Goal: Transaction & Acquisition: Purchase product/service

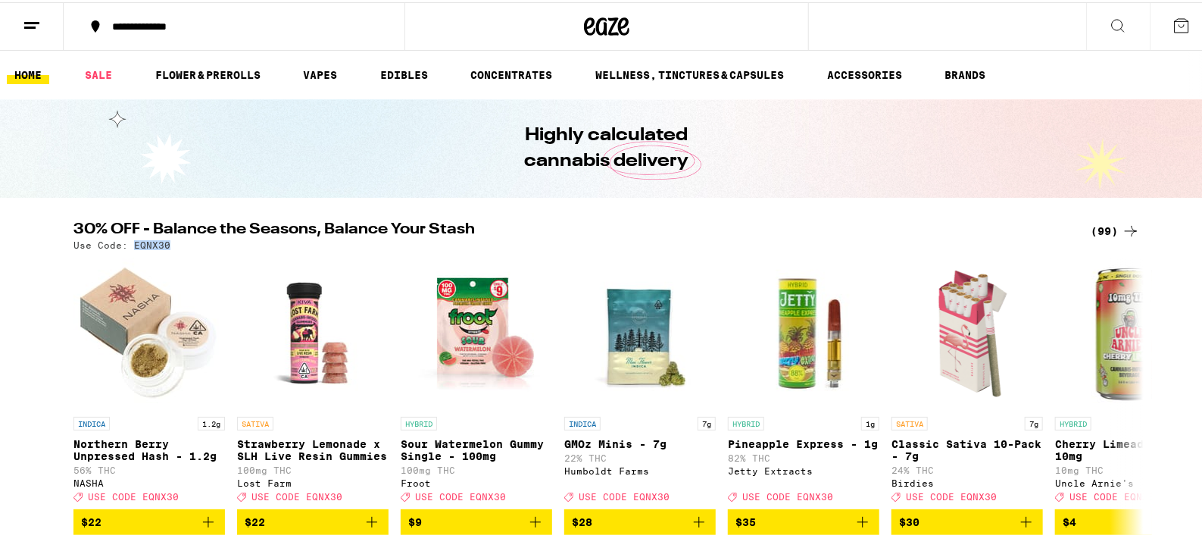
drag, startPoint x: 128, startPoint y: 243, endPoint x: 167, endPoint y: 245, distance: 39.5
click at [167, 245] on div "Use Code: EQNX30" at bounding box center [606, 243] width 1067 height 10
copy p "EQNX30"
click at [375, 295] on img "Open page for Strawberry Lemonade x SLH Live Resin Gummies from Lost Farm" at bounding box center [313, 331] width 152 height 152
click at [317, 77] on link "VAPES" at bounding box center [319, 73] width 49 height 18
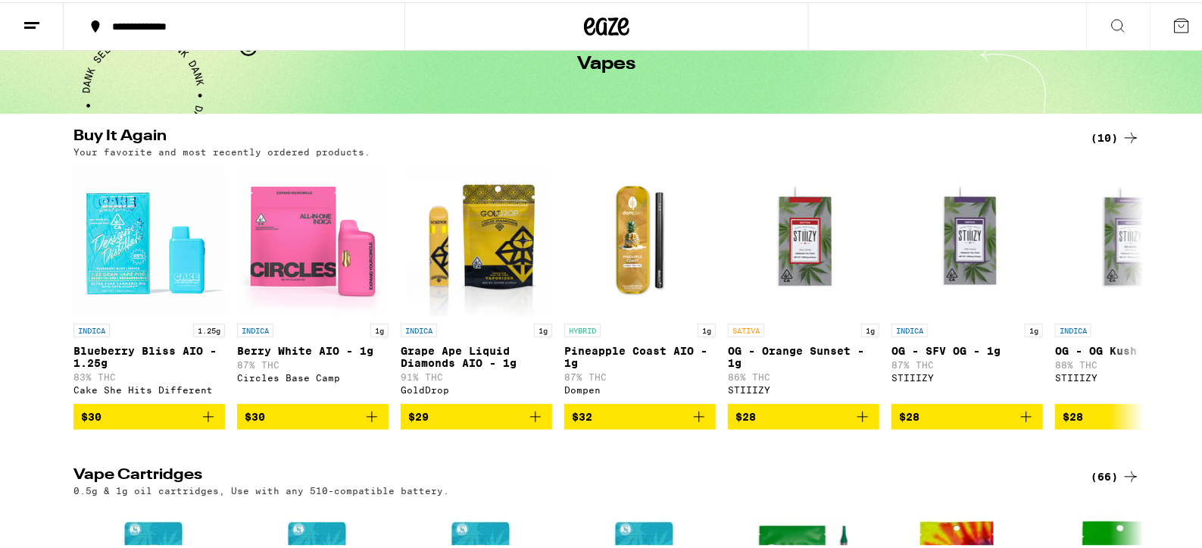
scroll to position [89, 0]
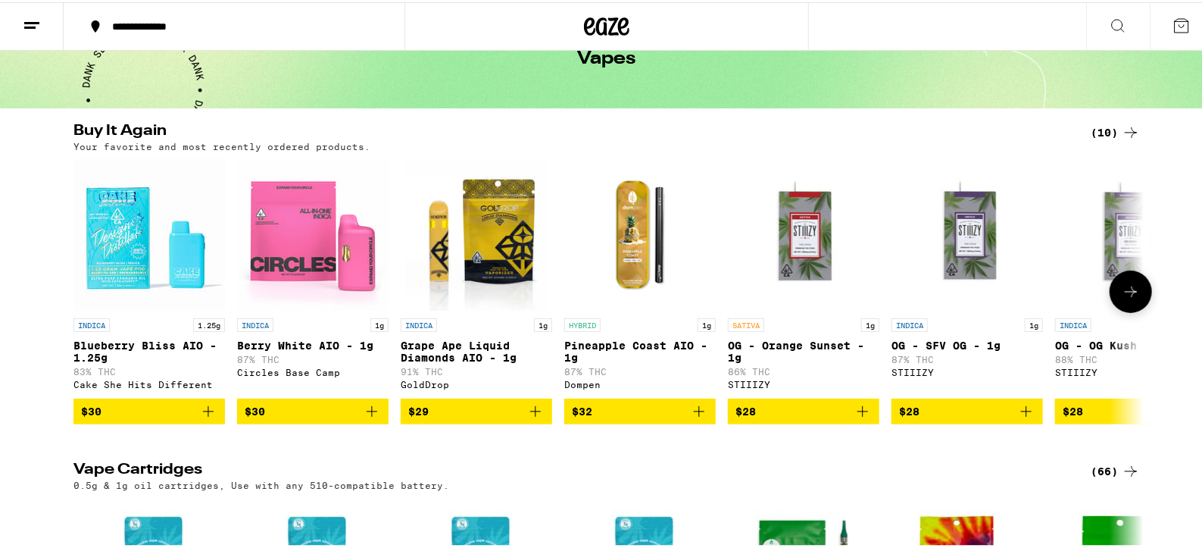
click at [532, 418] on icon "Add to bag" at bounding box center [536, 409] width 18 height 18
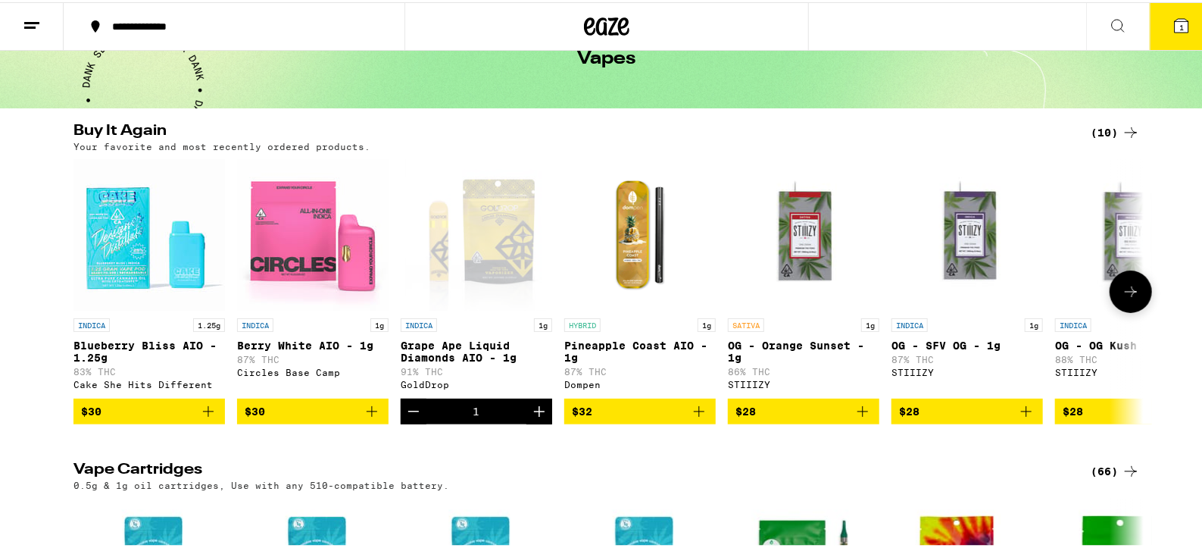
scroll to position [138, 0]
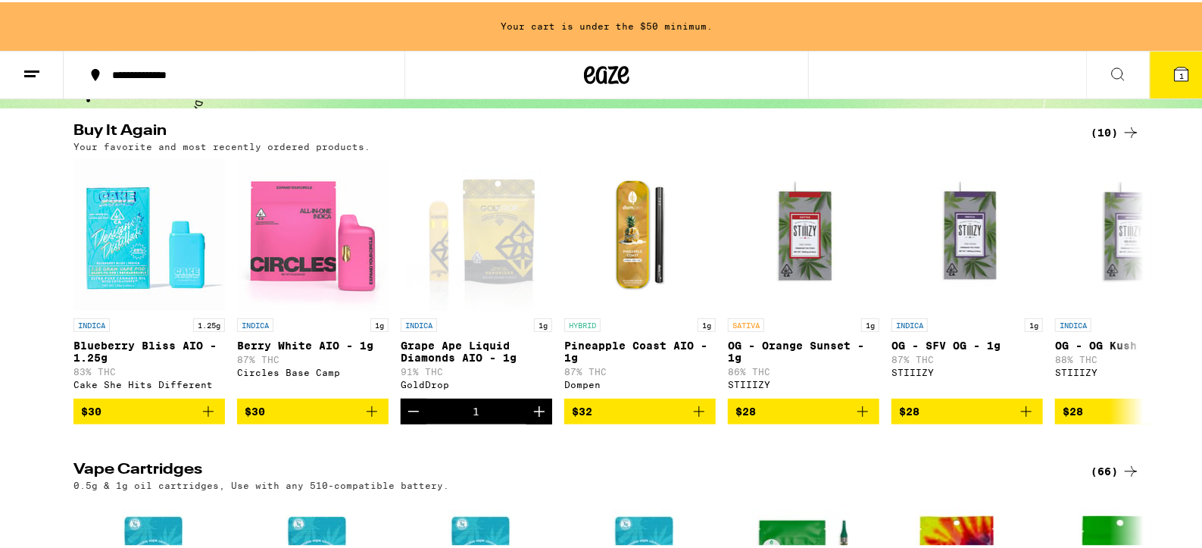
drag, startPoint x: 532, startPoint y: 422, endPoint x: 534, endPoint y: 454, distance: 31.9
click at [200, 415] on icon "Add to bag" at bounding box center [208, 409] width 18 height 18
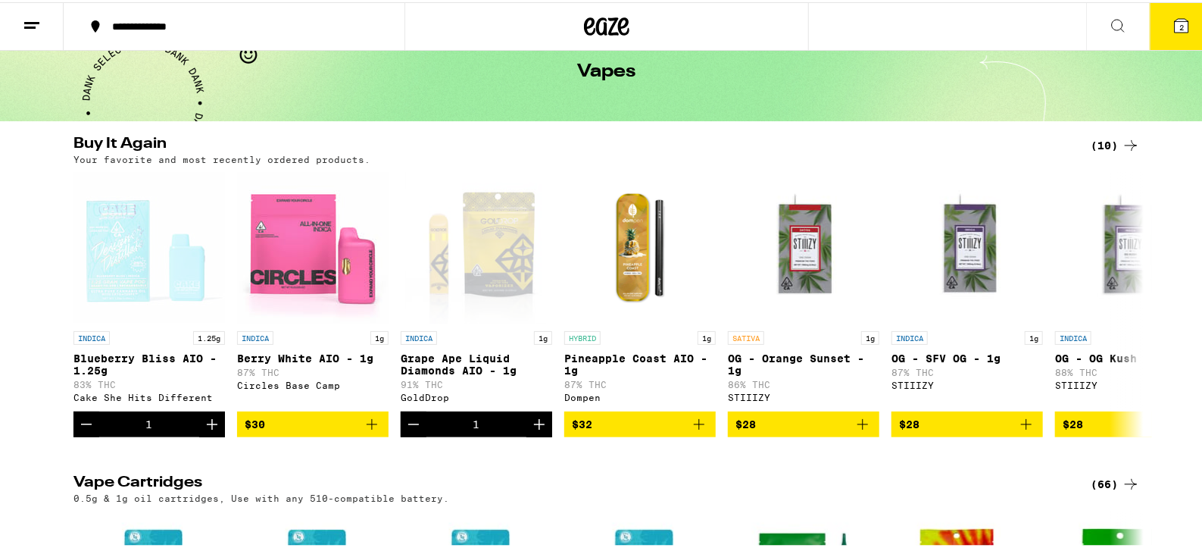
scroll to position [42, 0]
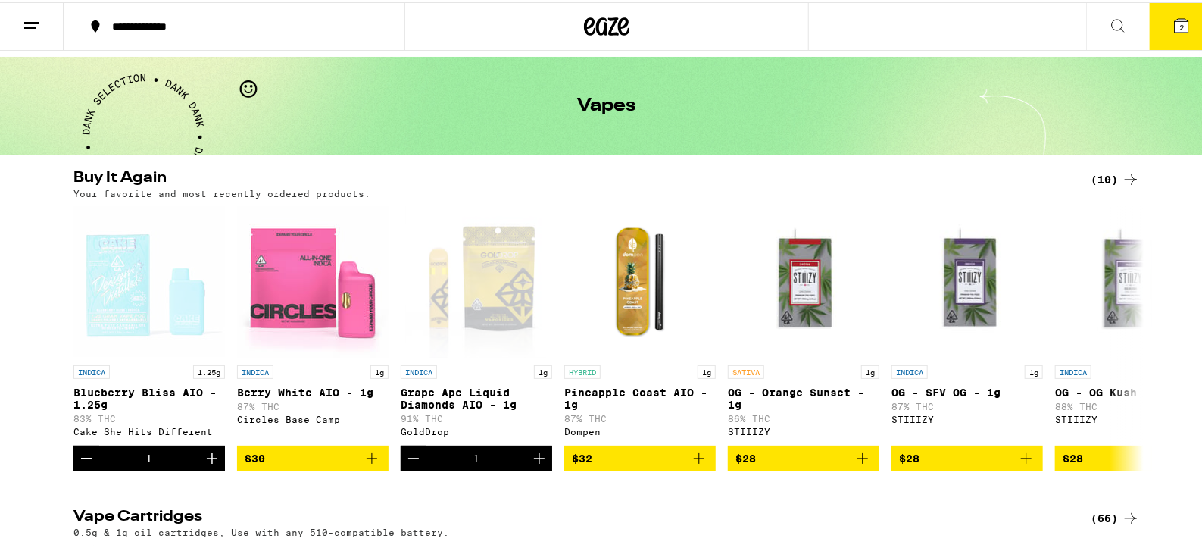
click at [1129, 524] on icon at bounding box center [1131, 516] width 18 height 18
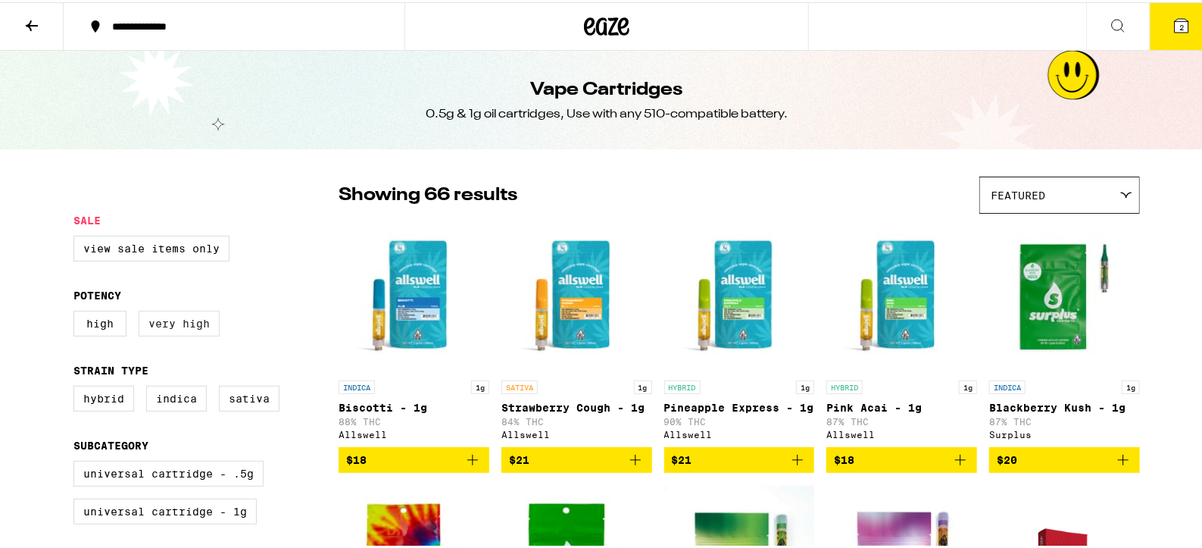
click at [178, 324] on label "Very High" at bounding box center [179, 321] width 81 height 26
click at [77, 311] on input "Very High" at bounding box center [77, 311] width 1 height 1
checkbox input "true"
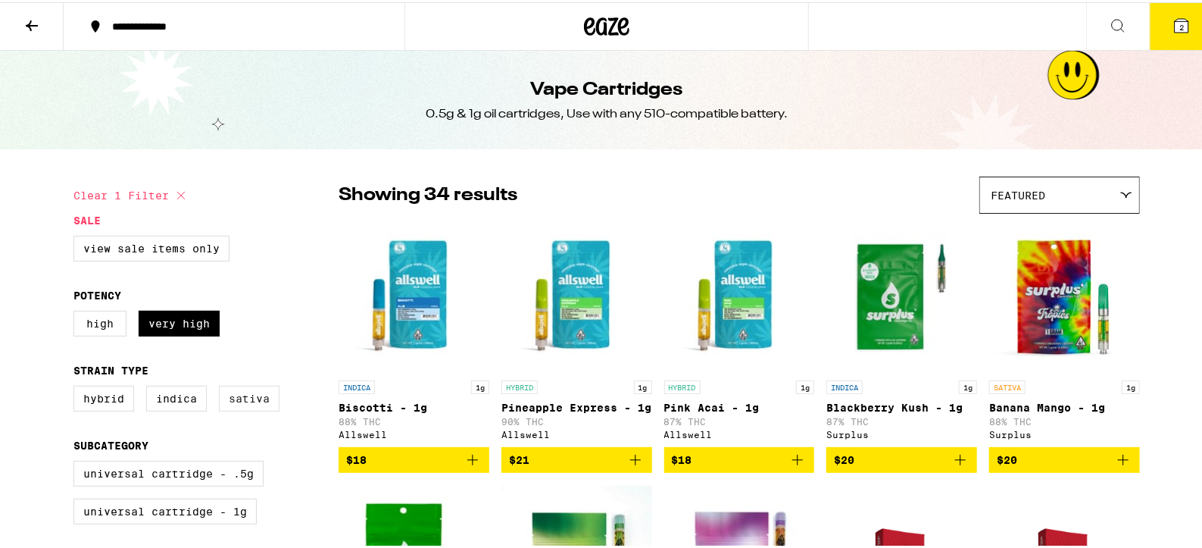
click at [243, 406] on label "Sativa" at bounding box center [249, 396] width 61 height 26
click at [77, 386] on input "Sativa" at bounding box center [77, 386] width 1 height 1
checkbox input "true"
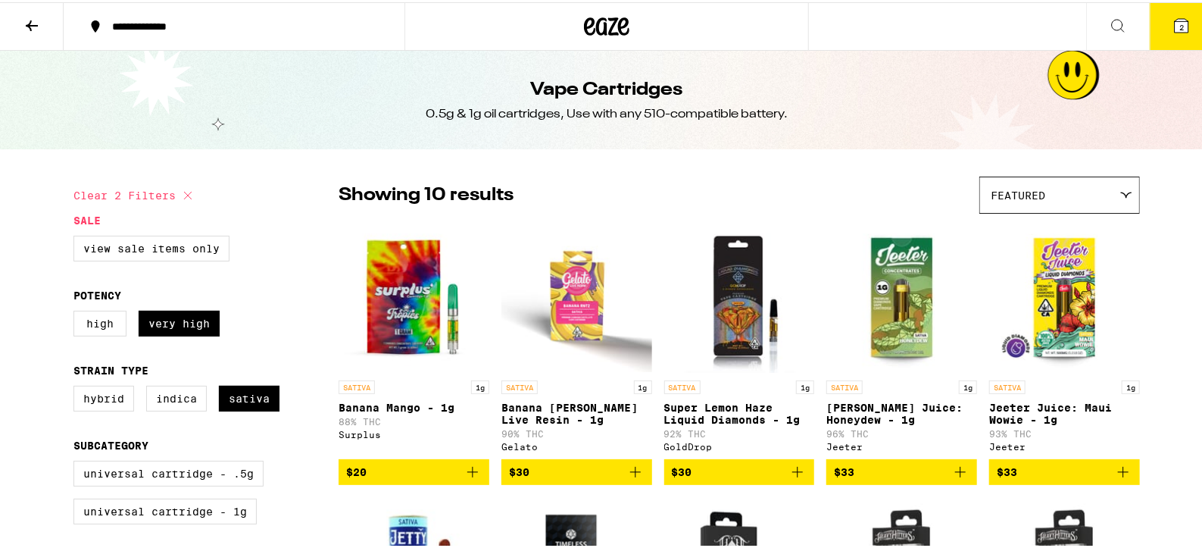
click at [936, 11] on div "**********" at bounding box center [607, 24] width 1214 height 48
click at [893, 32] on div "**********" at bounding box center [607, 24] width 1214 height 48
click at [1110, 27] on icon at bounding box center [1118, 23] width 18 height 18
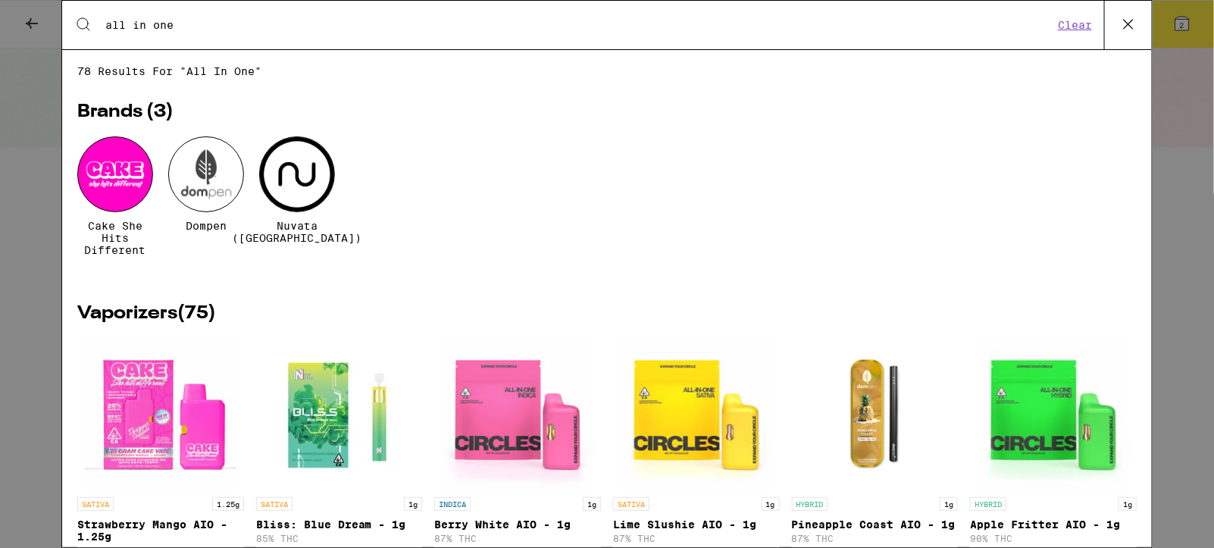
type input "all in one"
click at [1118, 16] on icon at bounding box center [1128, 24] width 23 height 23
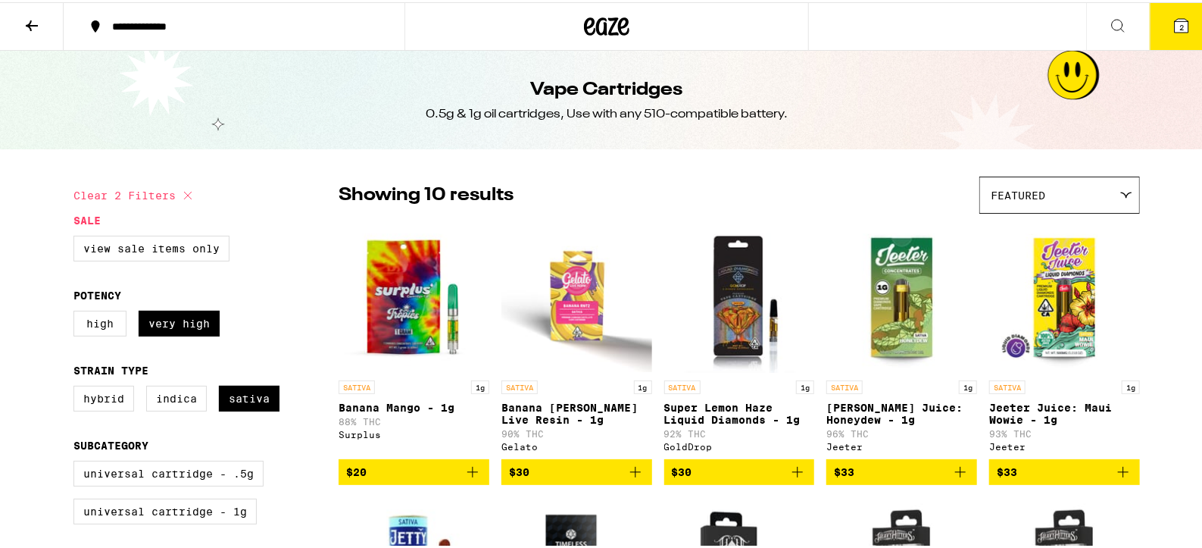
click at [35, 30] on button at bounding box center [32, 25] width 64 height 48
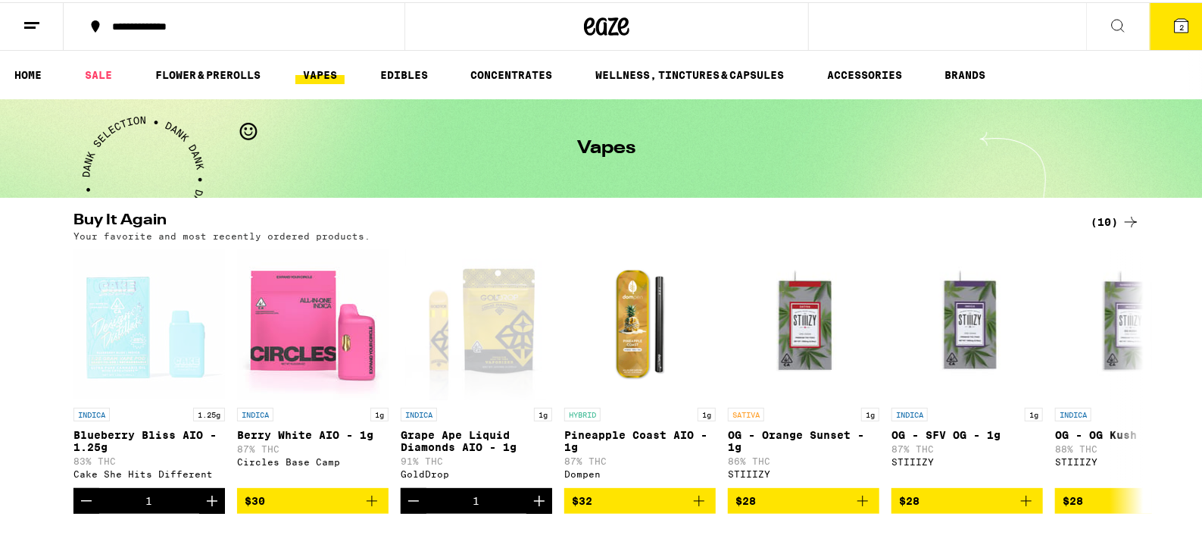
click at [327, 70] on link "VAPES" at bounding box center [319, 73] width 49 height 18
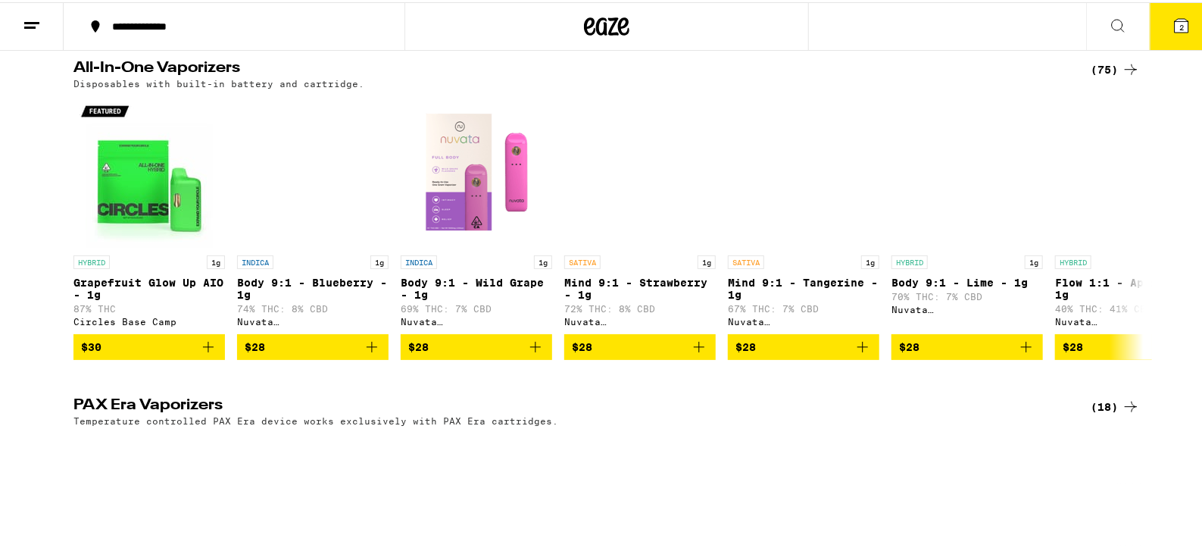
scroll to position [874, 0]
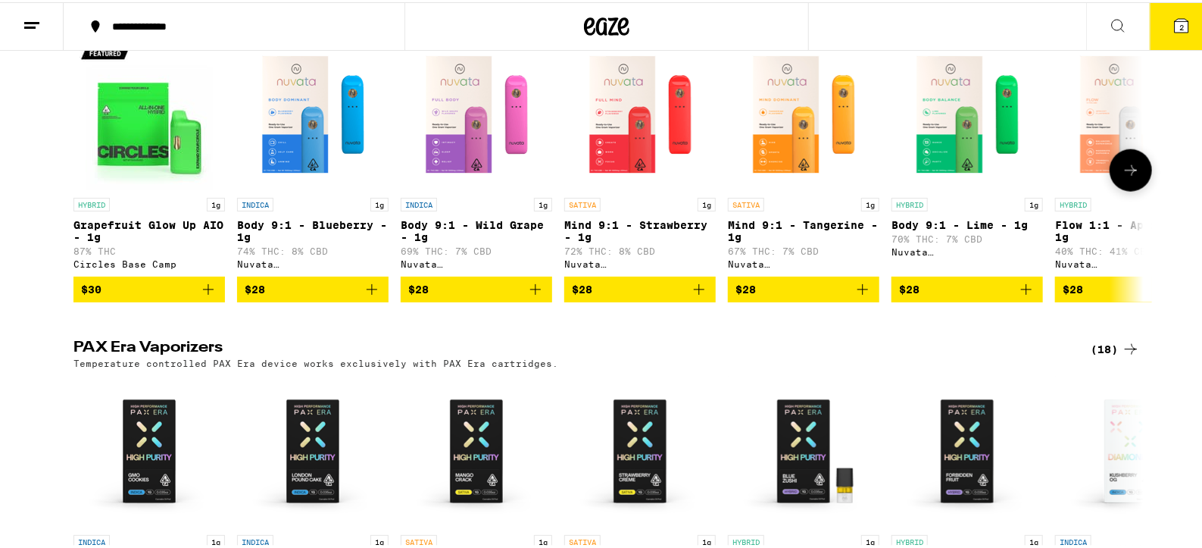
click at [204, 296] on icon "Add to bag" at bounding box center [208, 287] width 18 height 18
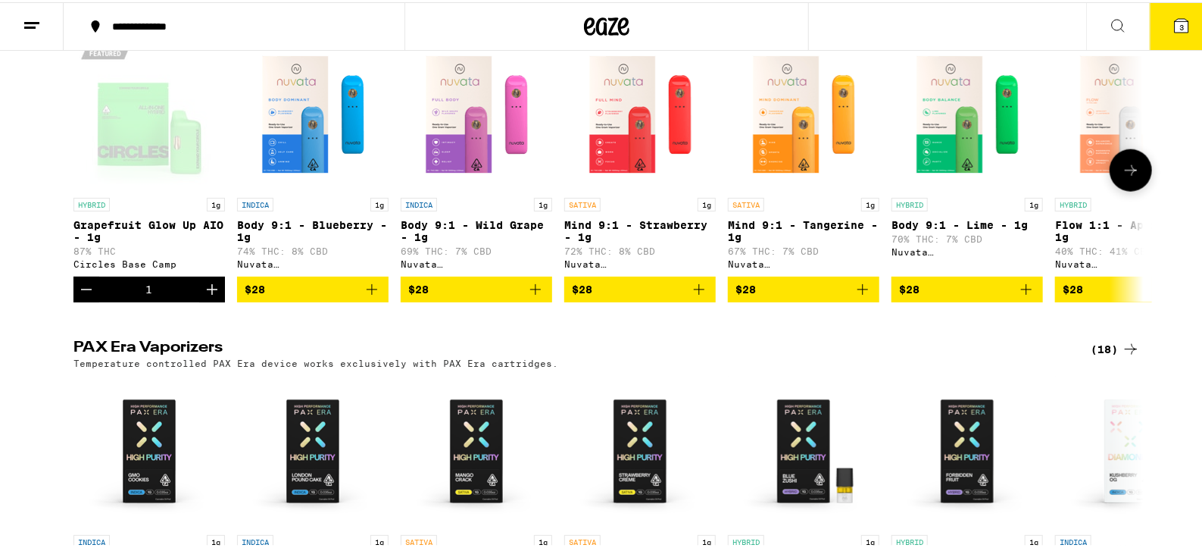
click at [1125, 174] on icon at bounding box center [1131, 168] width 12 height 11
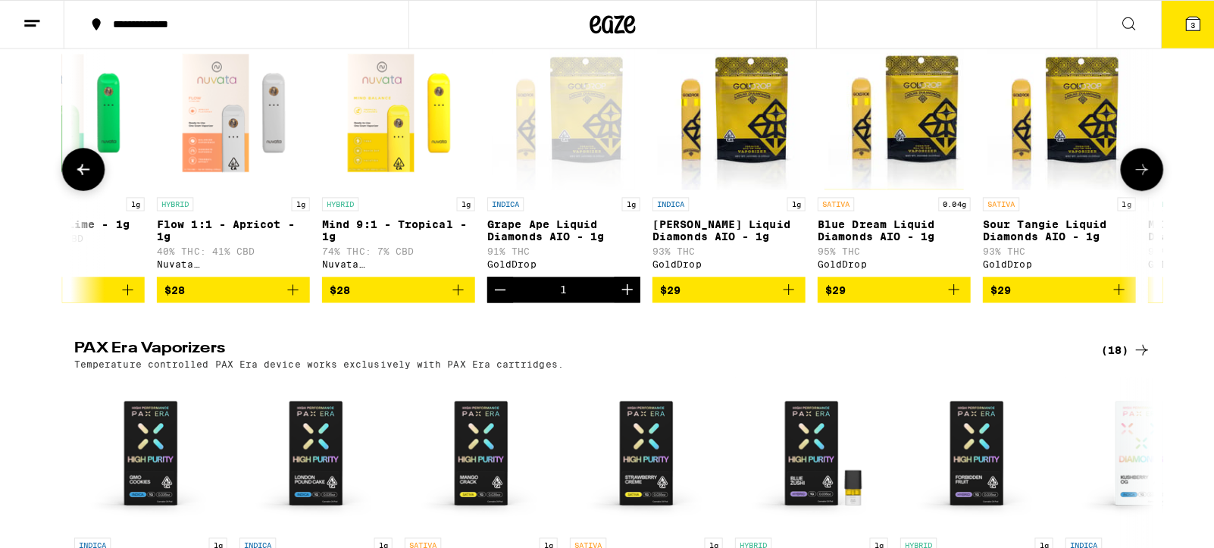
scroll to position [0, 901]
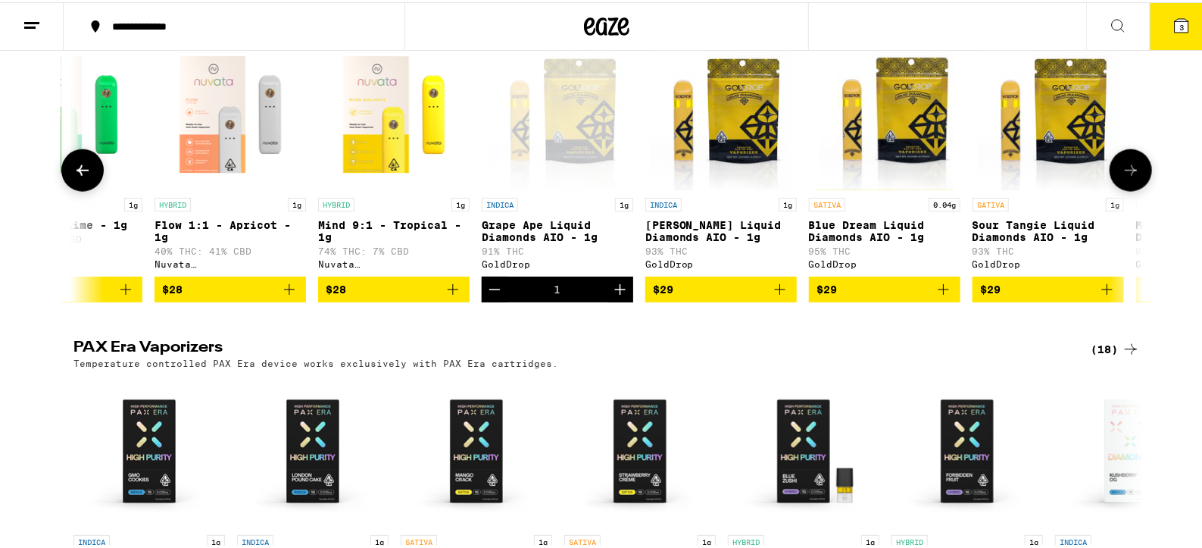
click at [925, 296] on span "$29" at bounding box center [885, 287] width 136 height 18
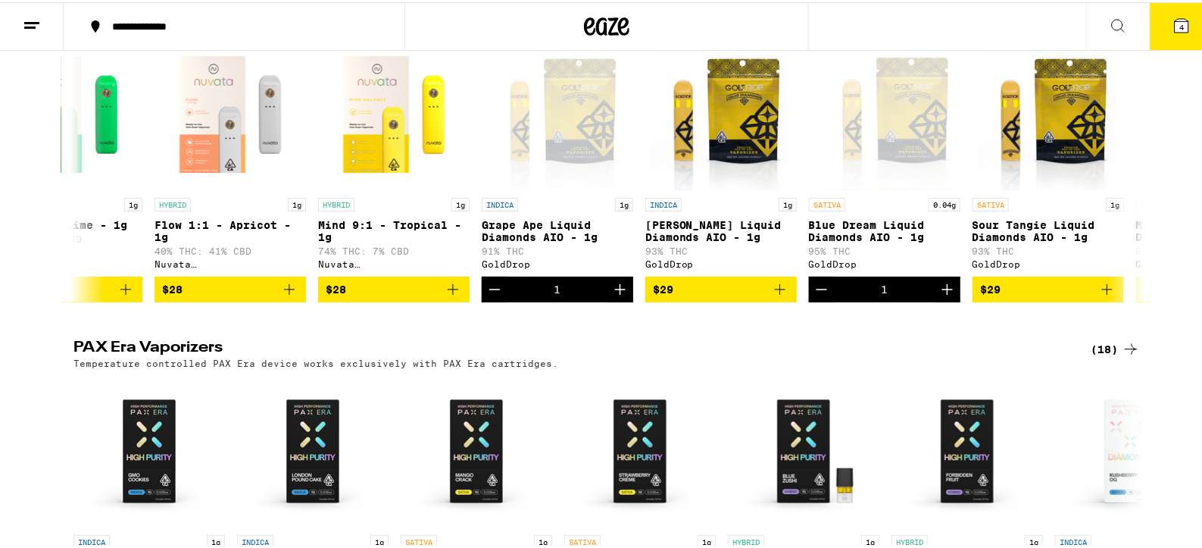
click at [1180, 20] on span "4" at bounding box center [1182, 24] width 5 height 9
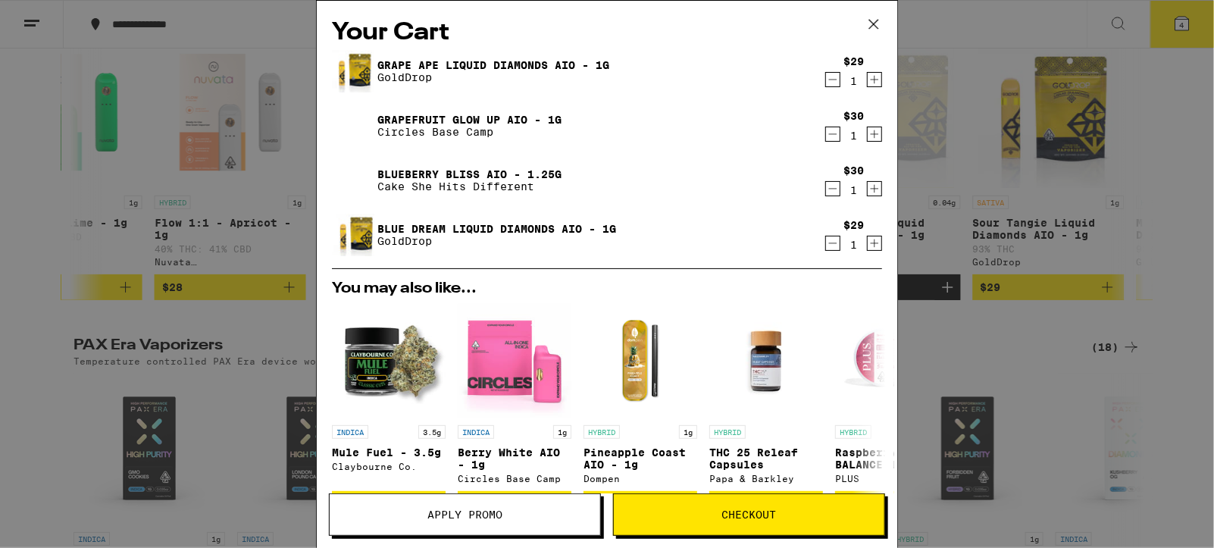
click at [462, 514] on span "Apply Promo" at bounding box center [464, 514] width 75 height 11
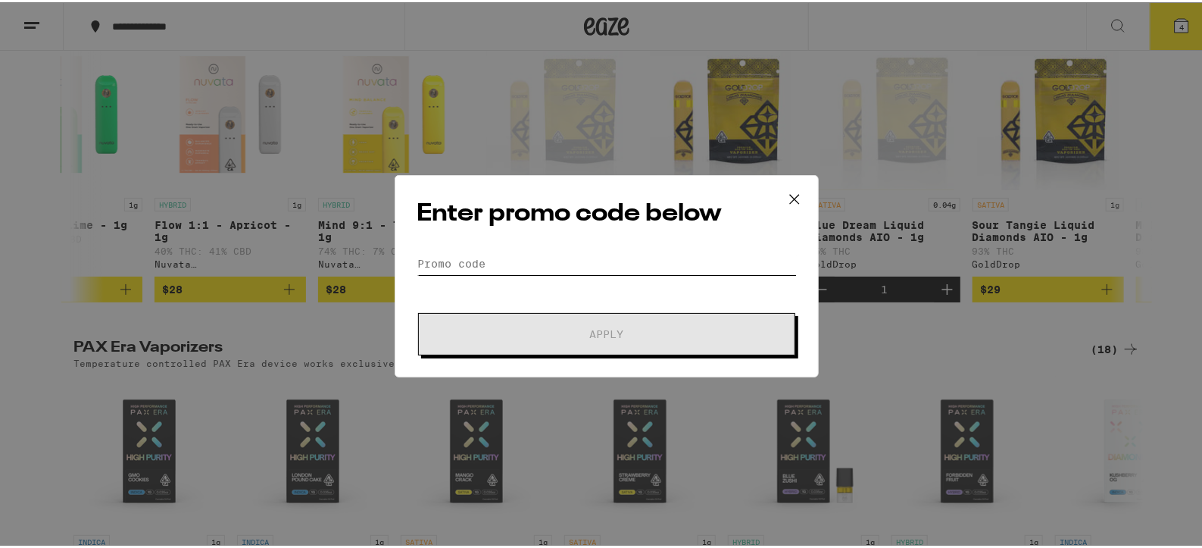
click at [423, 261] on input "Promo Code" at bounding box center [607, 261] width 380 height 23
paste input "EQNX30"
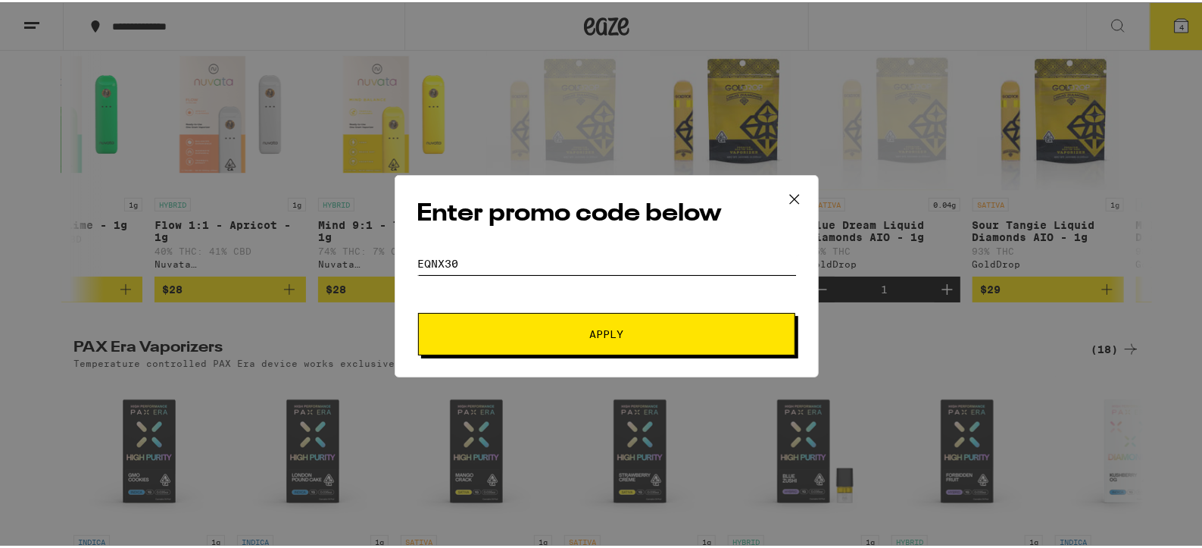
type input "EQNX30"
click at [603, 338] on button "Apply" at bounding box center [606, 332] width 377 height 42
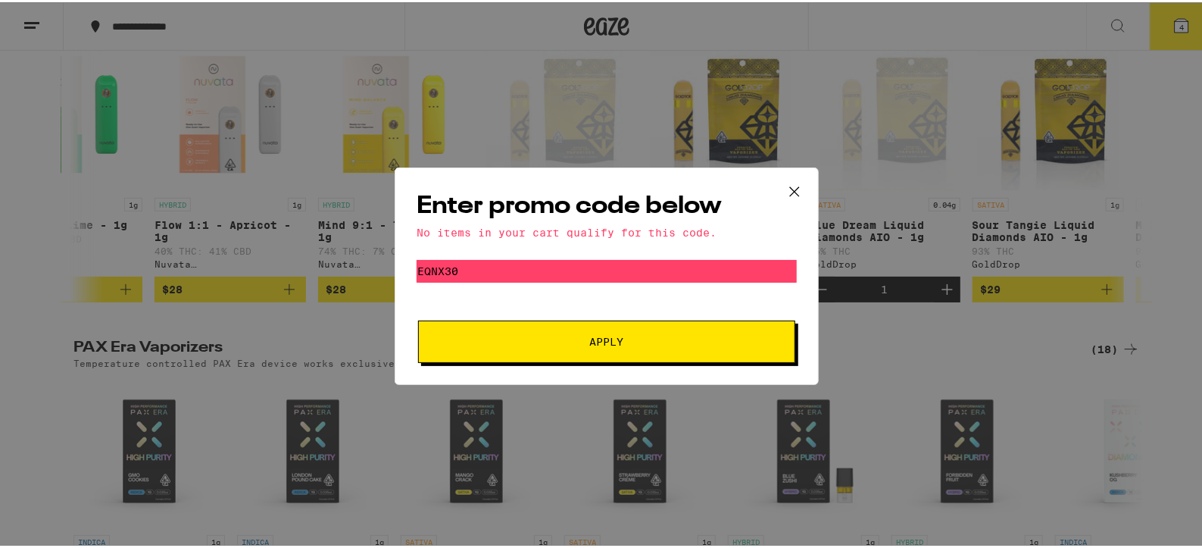
click at [789, 187] on icon at bounding box center [794, 189] width 23 height 23
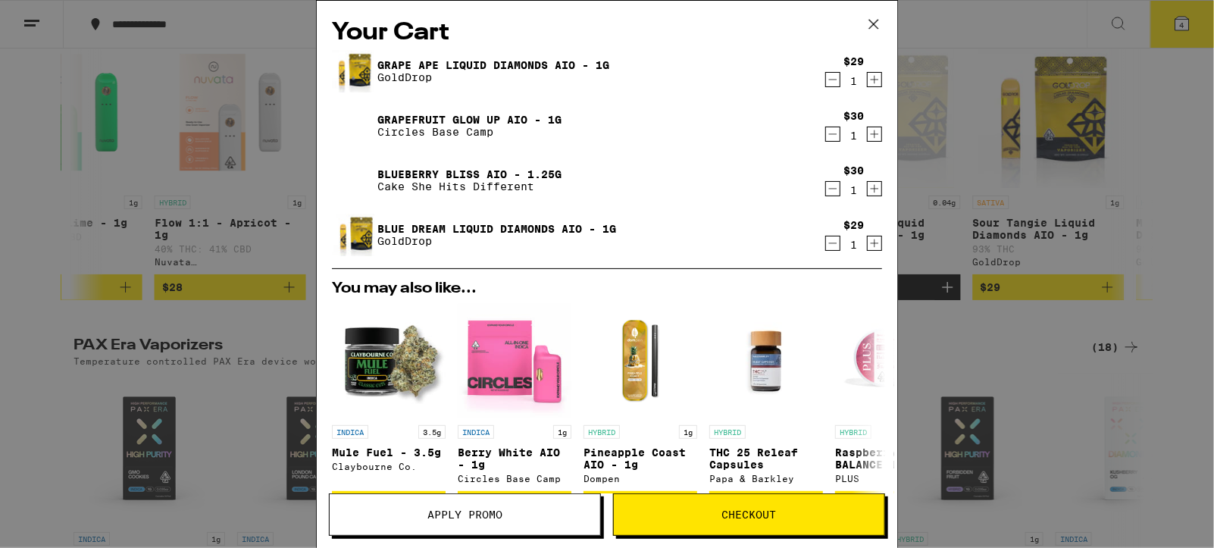
click at [874, 22] on icon at bounding box center [873, 24] width 23 height 23
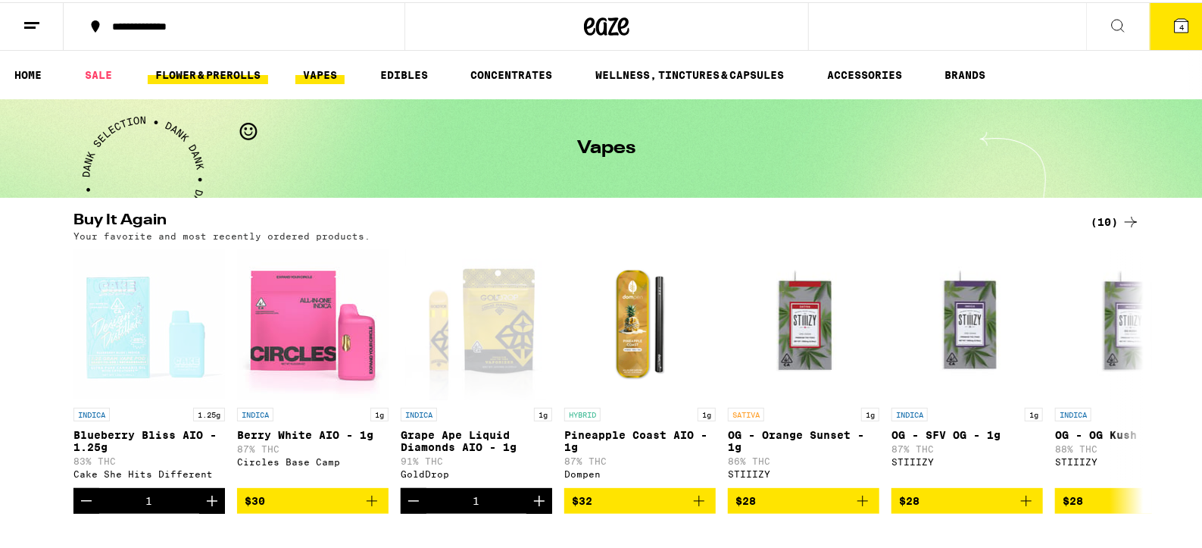
click at [183, 70] on link "FLOWER & PREROLLS" at bounding box center [208, 73] width 120 height 18
click at [92, 74] on link "SALE" at bounding box center [98, 73] width 42 height 18
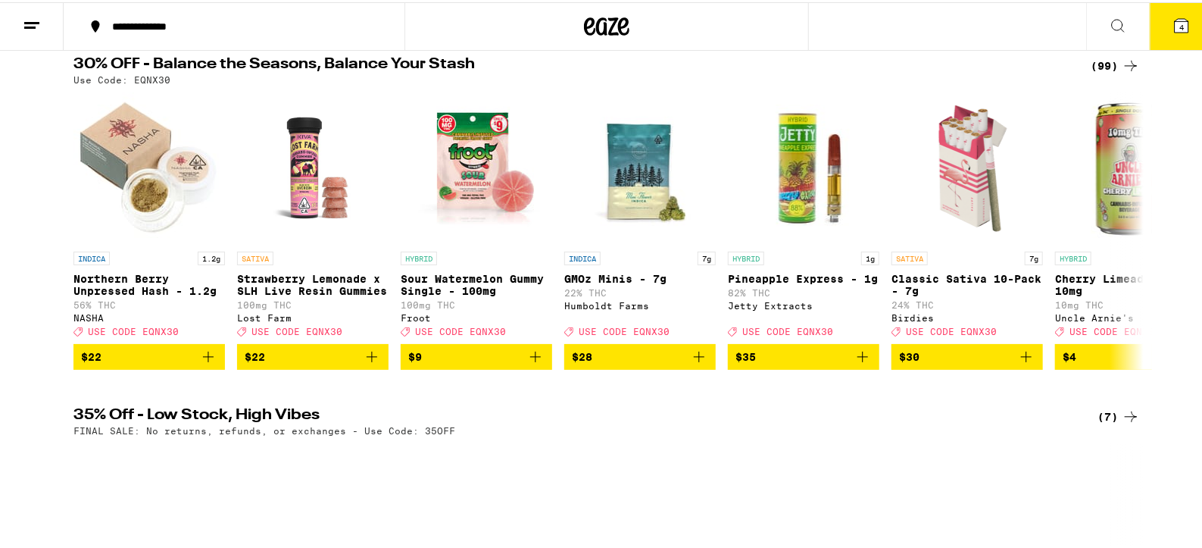
scroll to position [163, 0]
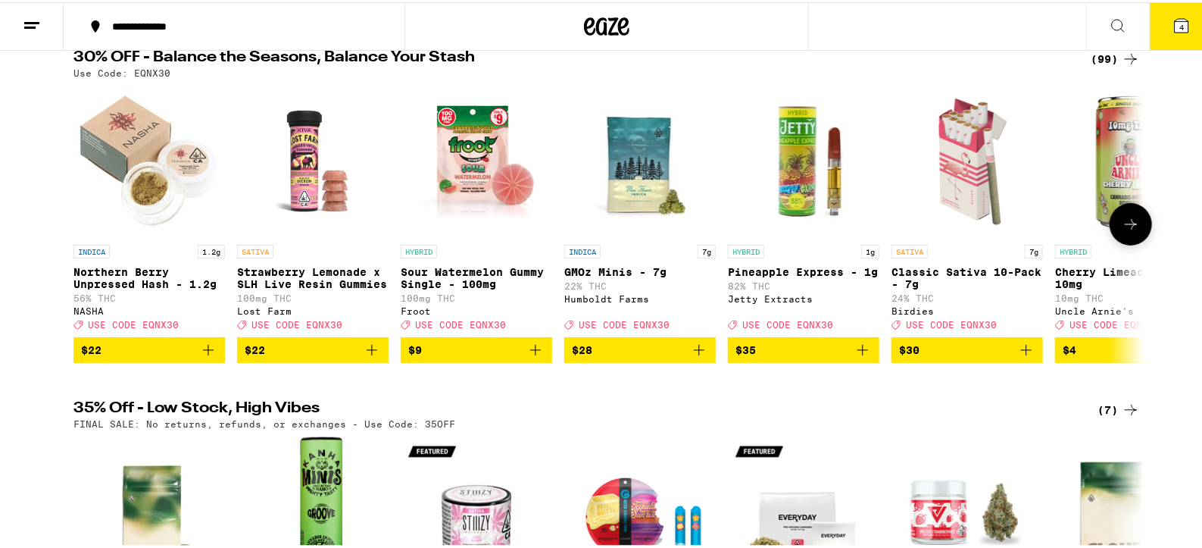
click at [1122, 231] on icon at bounding box center [1131, 222] width 18 height 18
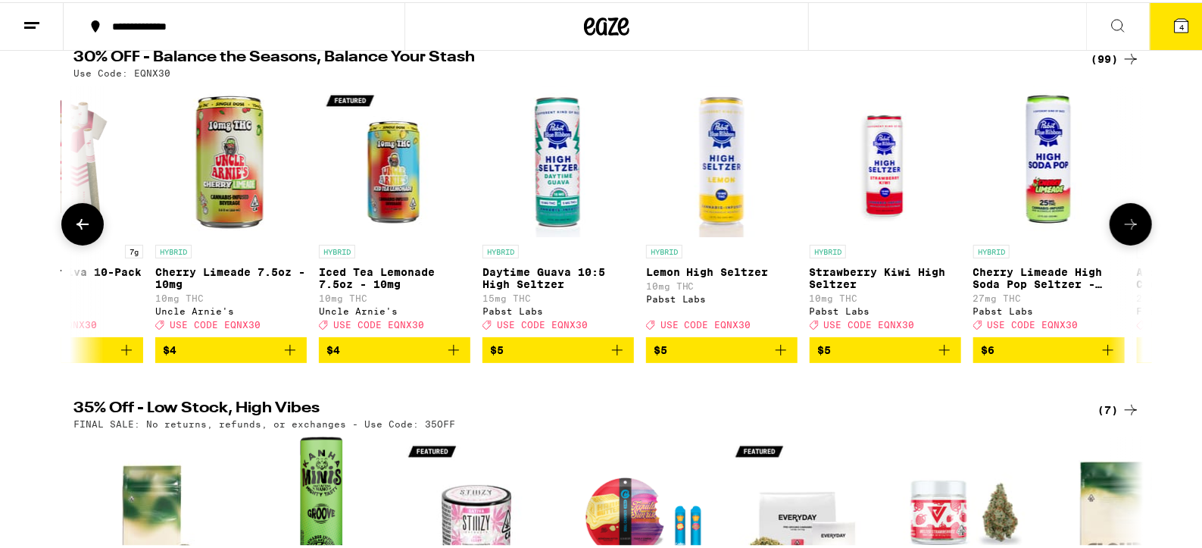
scroll to position [0, 901]
click at [1123, 230] on icon at bounding box center [1131, 222] width 18 height 18
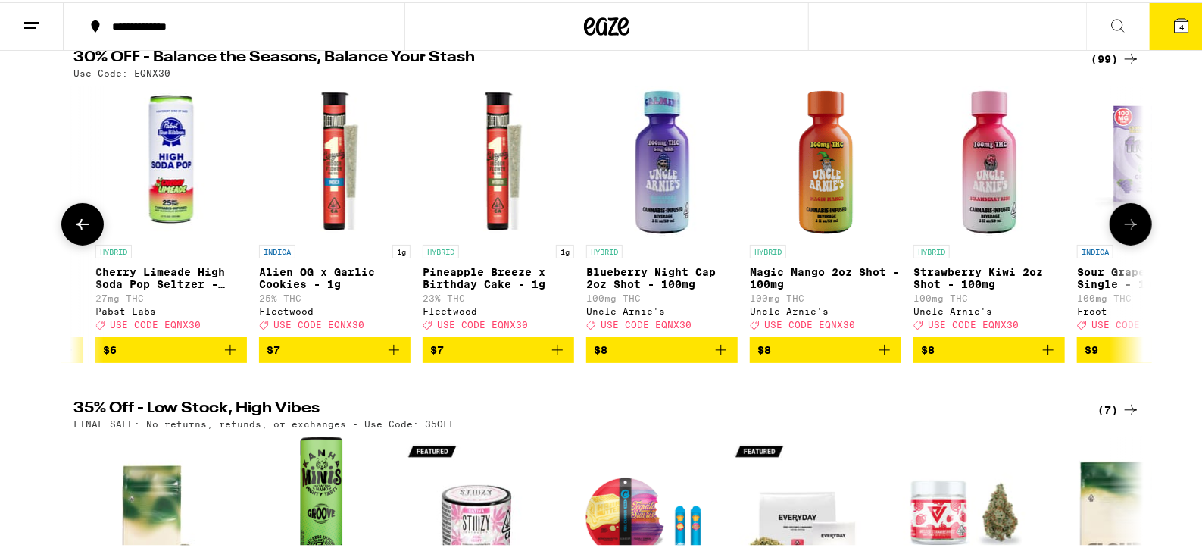
scroll to position [0, 1802]
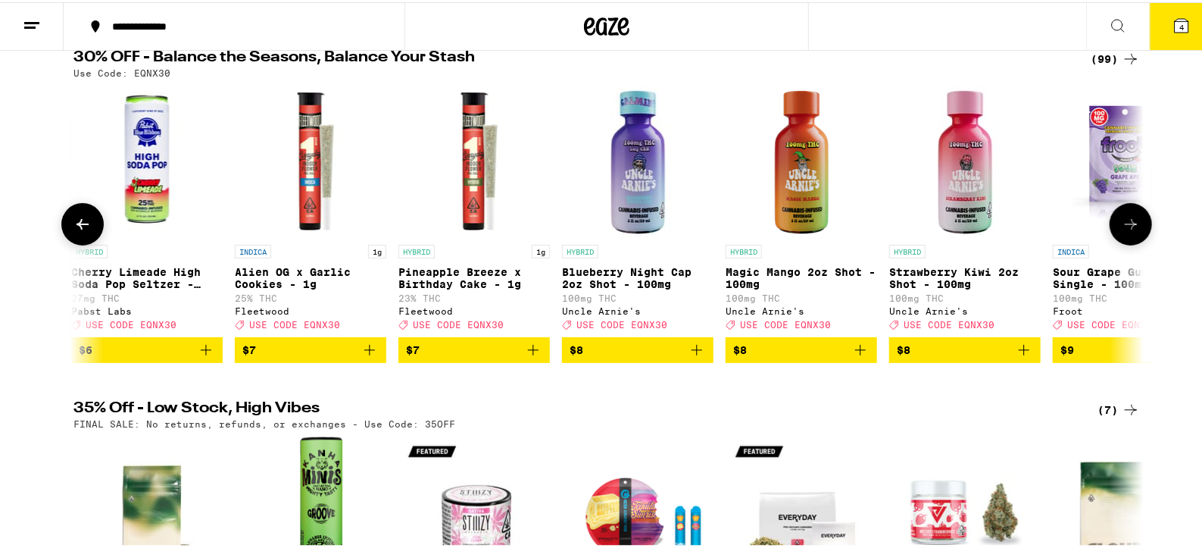
click at [1127, 227] on icon at bounding box center [1131, 222] width 12 height 11
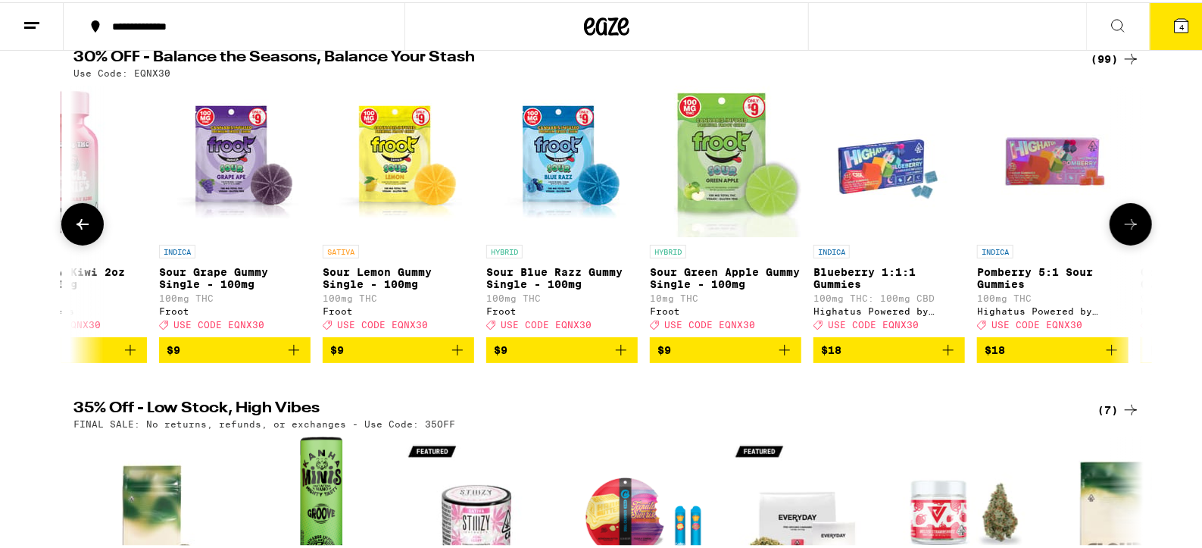
scroll to position [0, 2704]
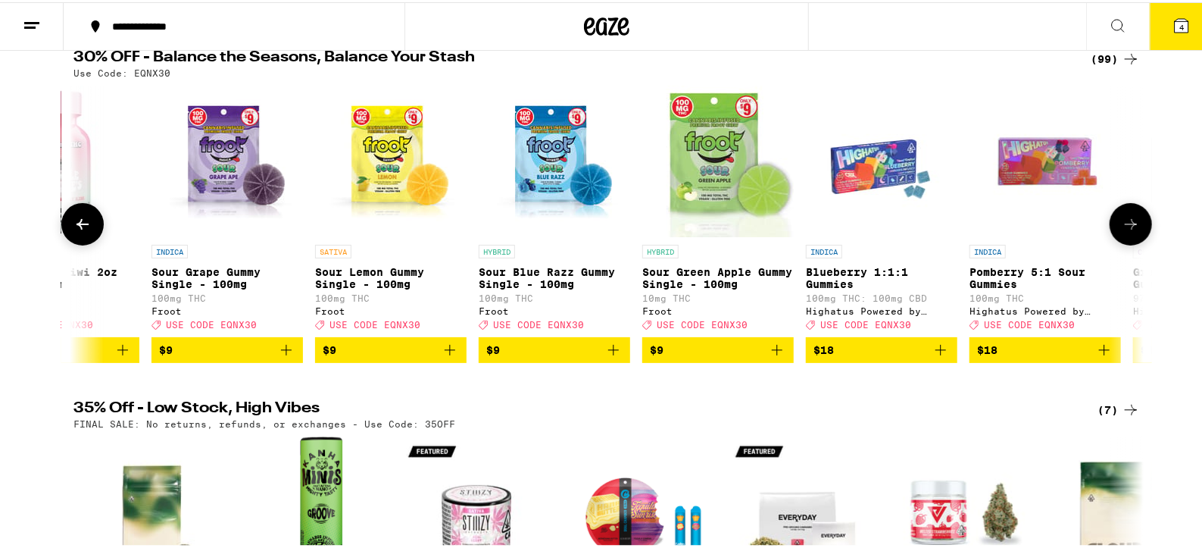
click at [1127, 227] on icon at bounding box center [1131, 222] width 12 height 11
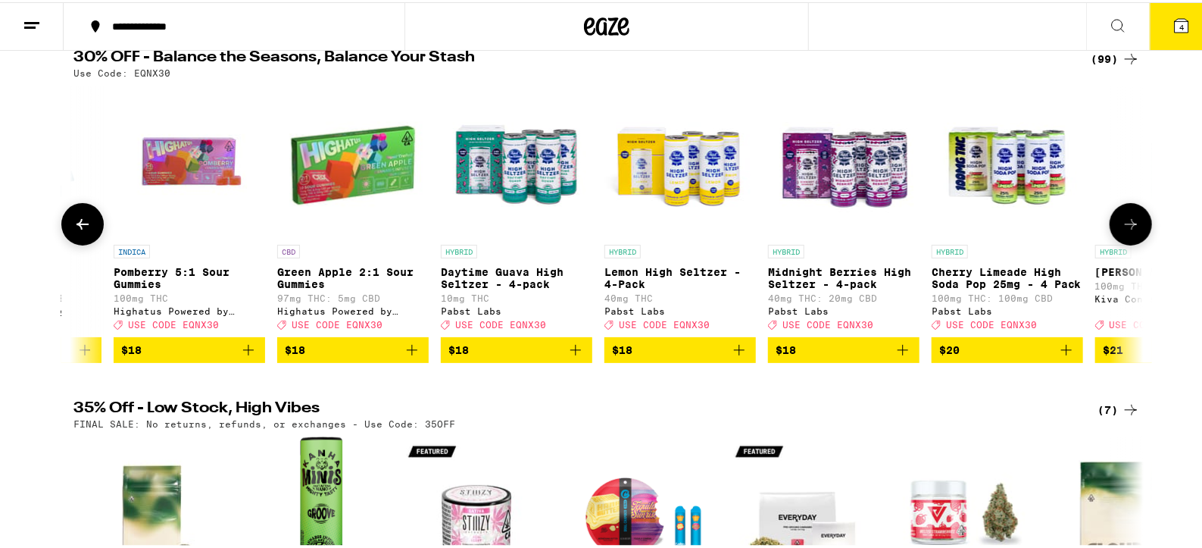
scroll to position [0, 3606]
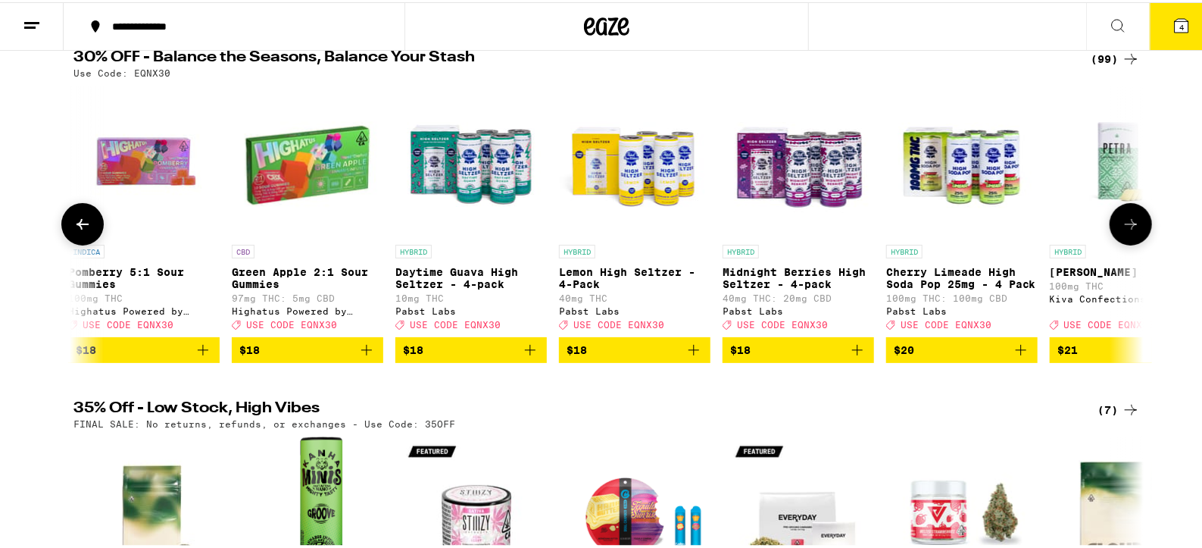
click at [1127, 227] on icon at bounding box center [1131, 222] width 12 height 11
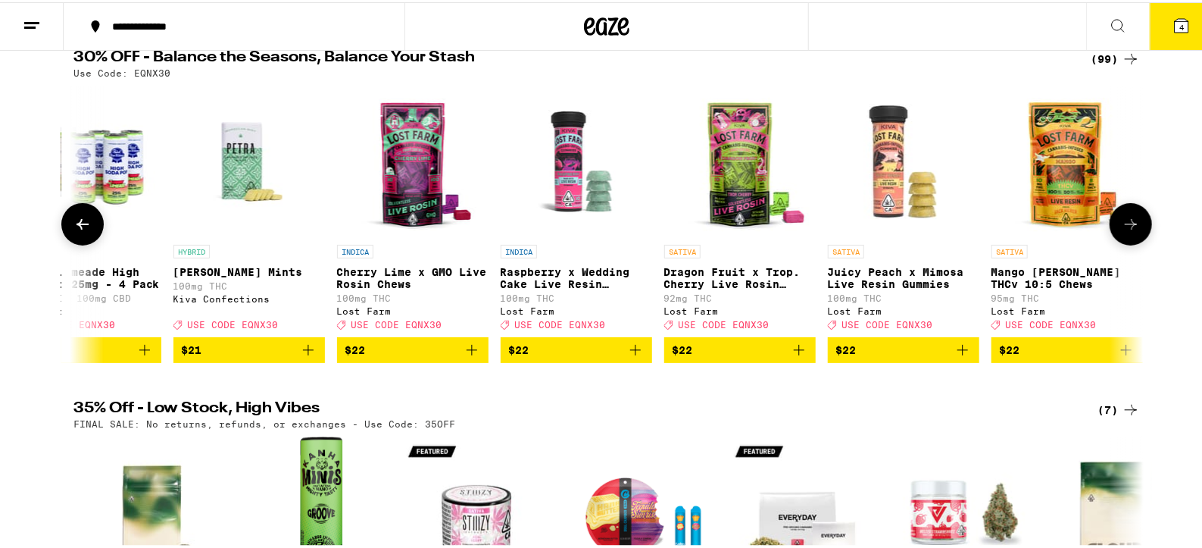
scroll to position [0, 4507]
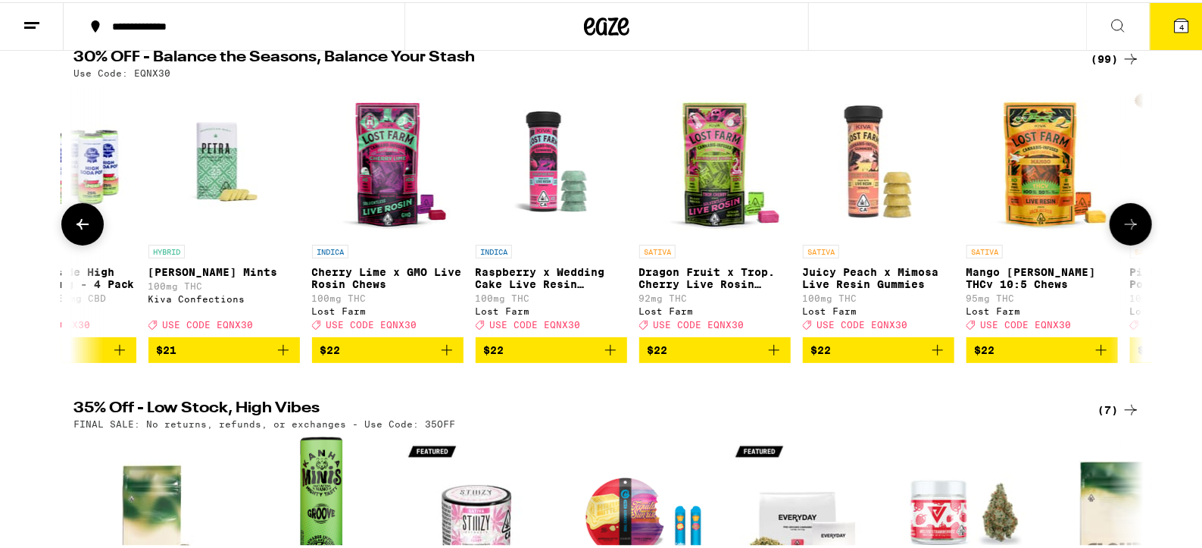
click at [80, 221] on icon at bounding box center [82, 222] width 18 height 18
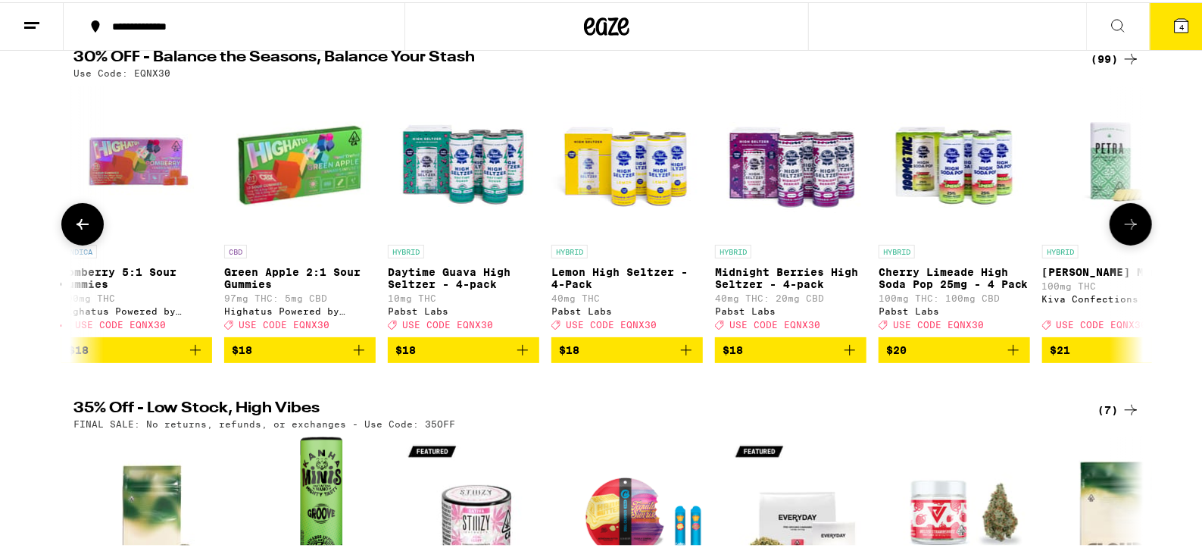
scroll to position [0, 3606]
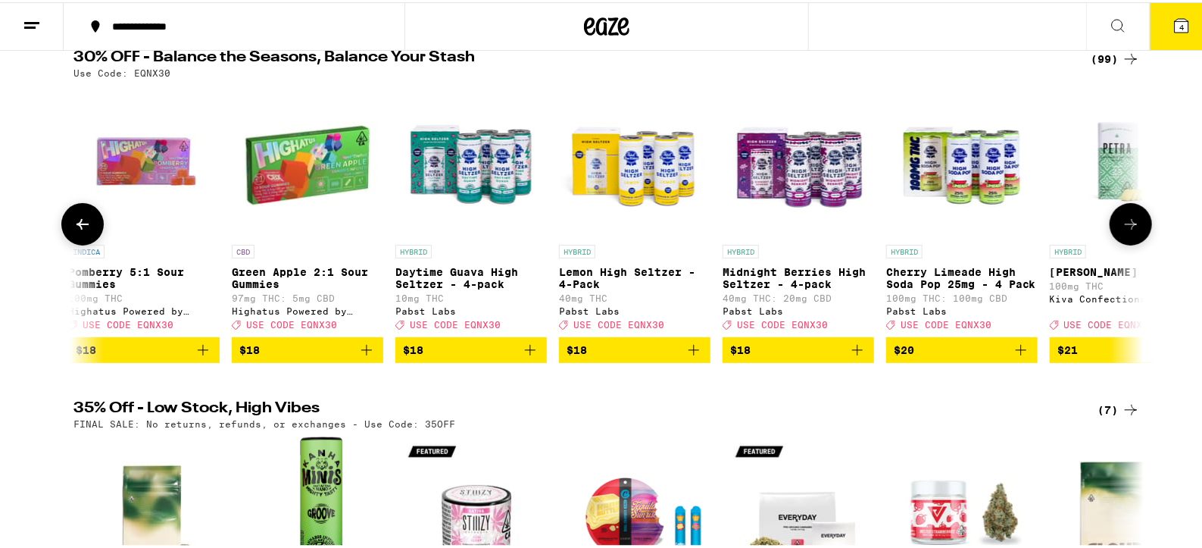
click at [1122, 231] on icon at bounding box center [1131, 222] width 18 height 18
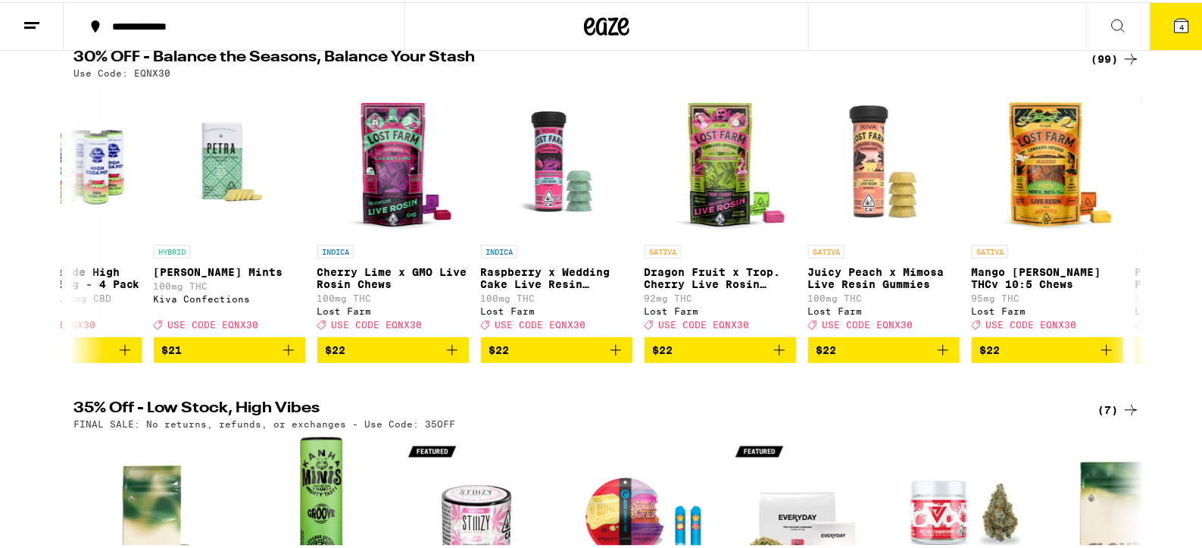
scroll to position [0, 4507]
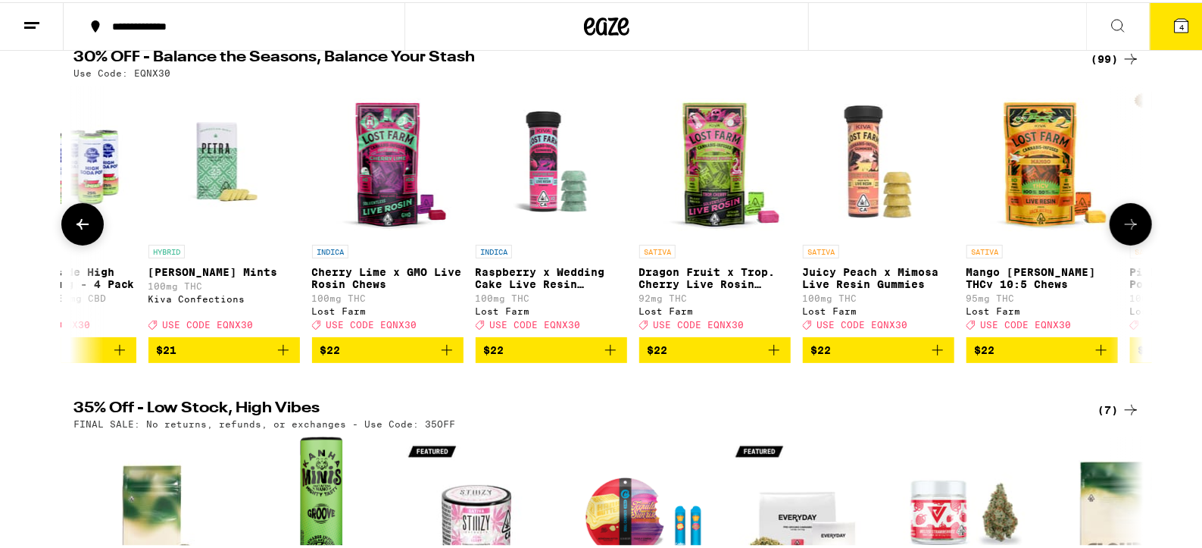
click at [1131, 227] on icon at bounding box center [1131, 222] width 18 height 18
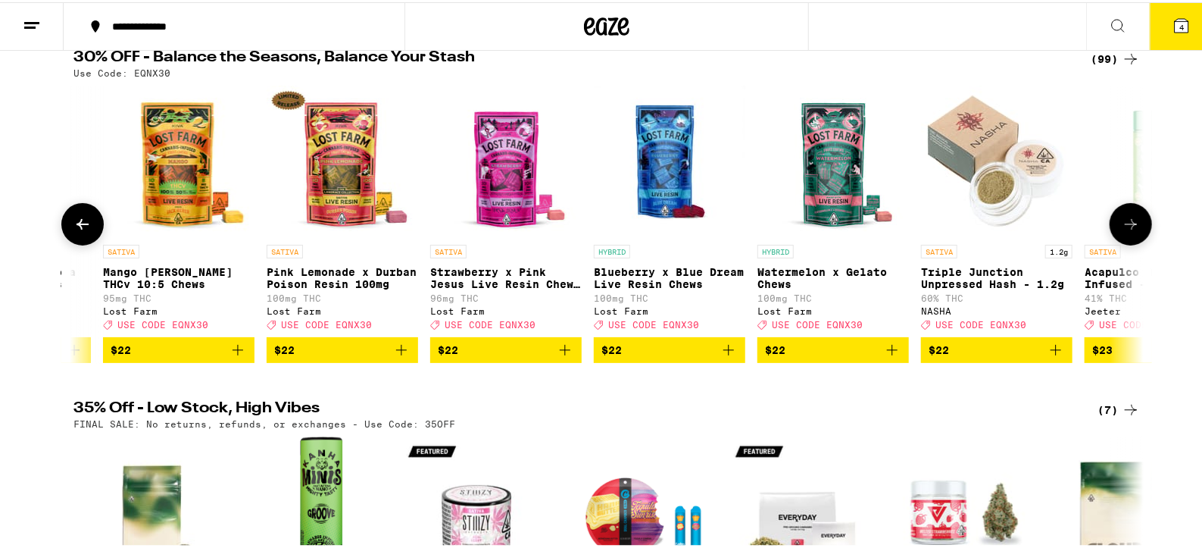
scroll to position [0, 5409]
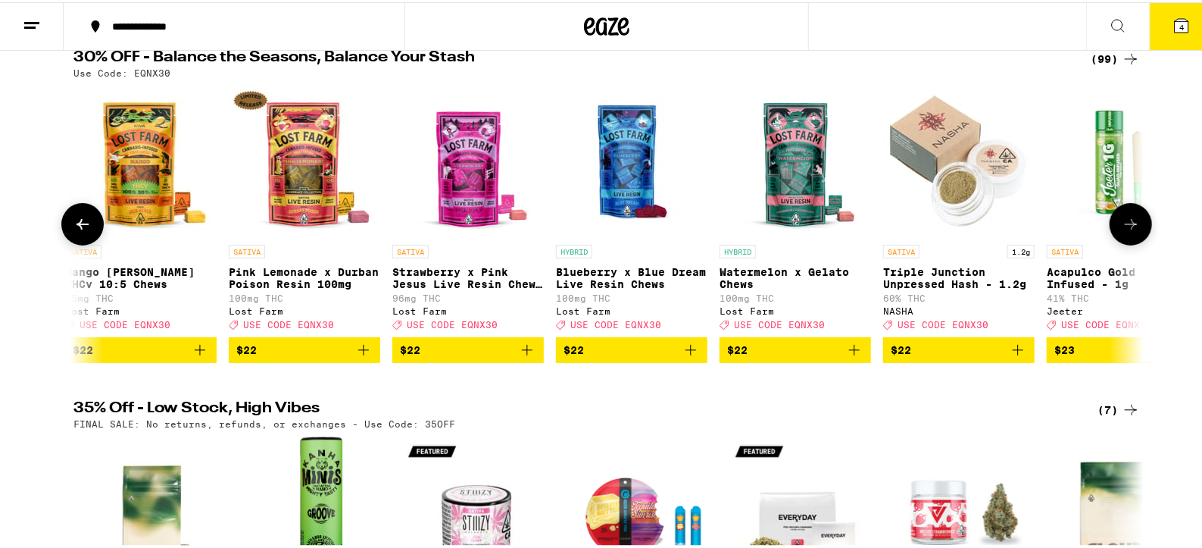
click at [1132, 228] on icon at bounding box center [1131, 222] width 18 height 18
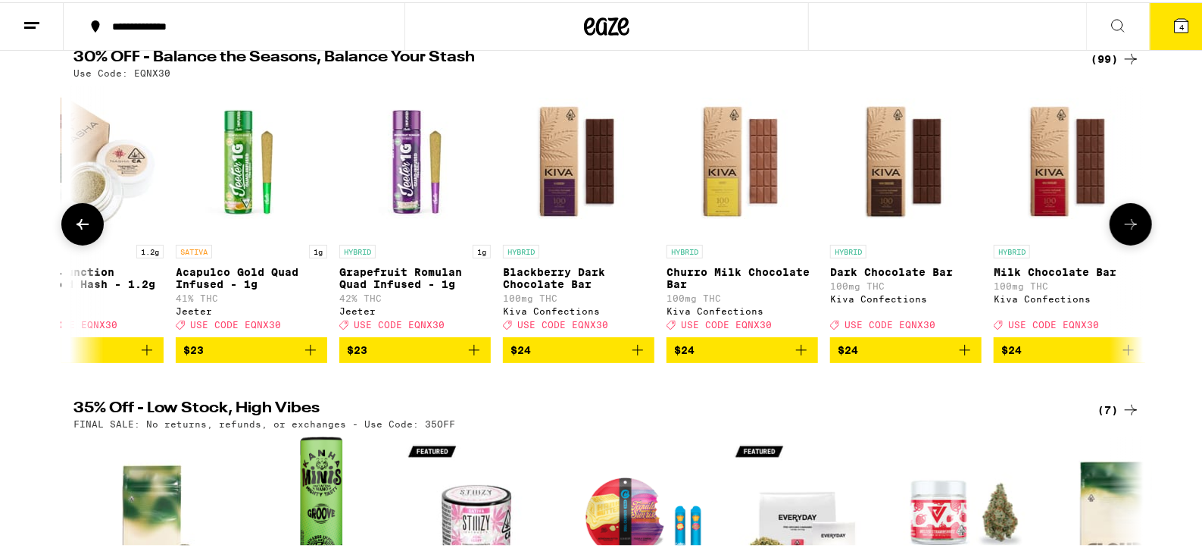
scroll to position [0, 6310]
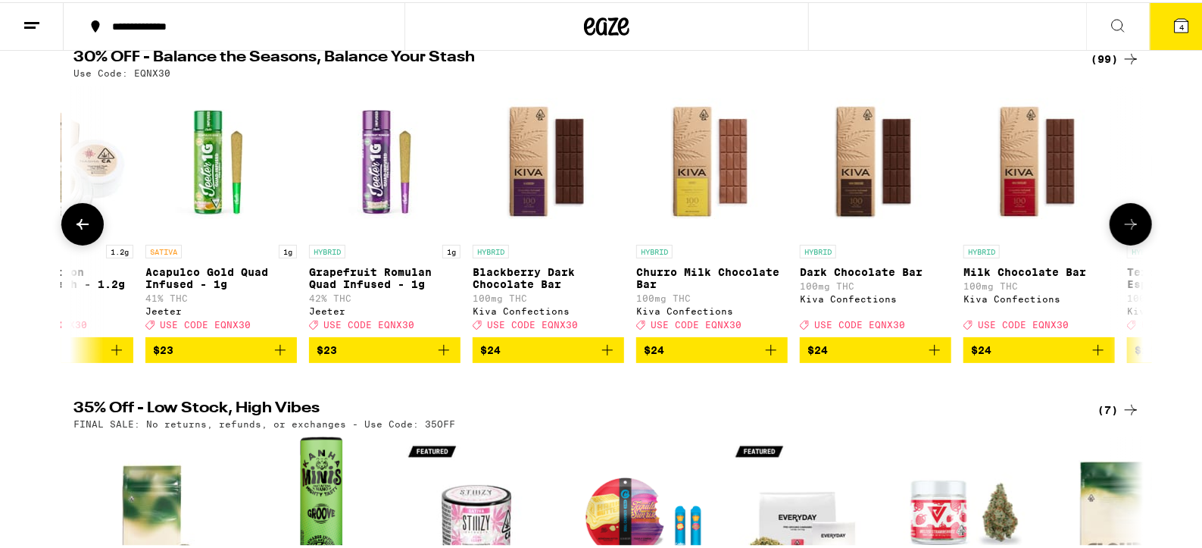
click at [252, 357] on span "$23" at bounding box center [221, 348] width 136 height 18
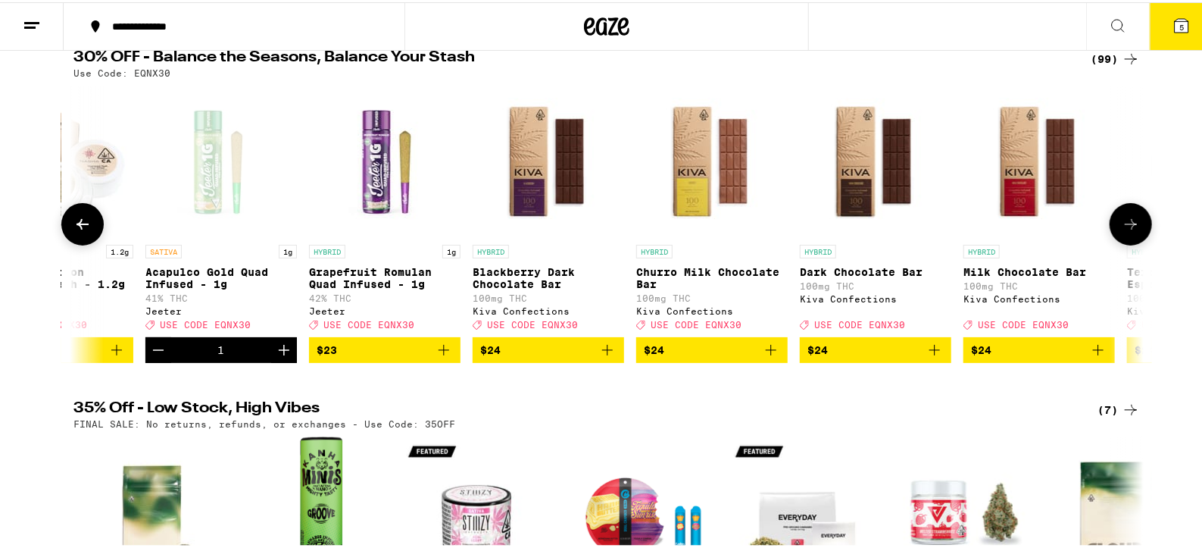
click at [438, 357] on icon "Add to bag" at bounding box center [444, 348] width 18 height 18
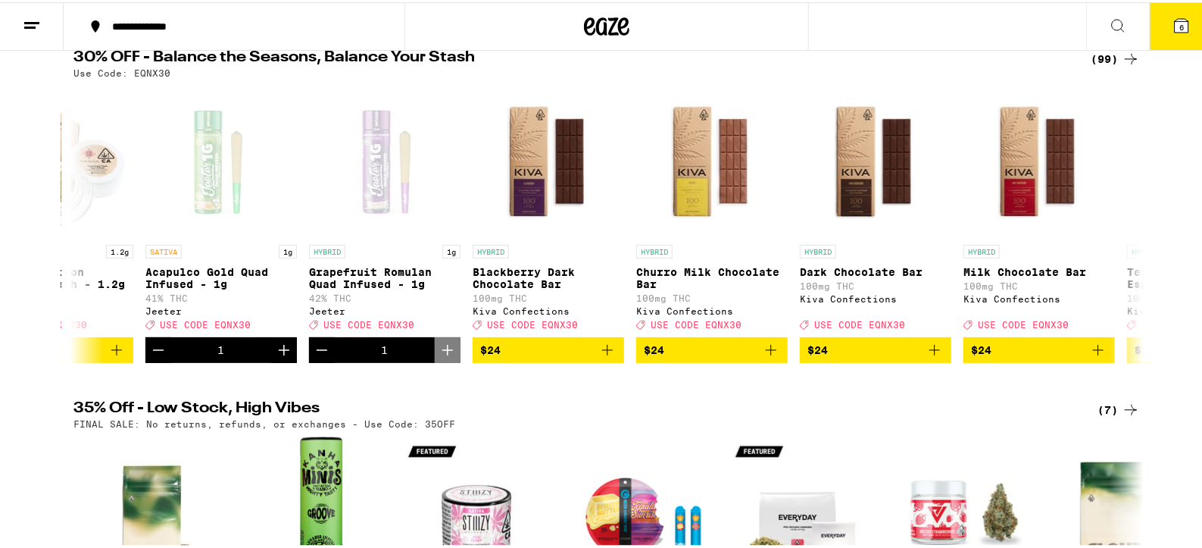
click at [1180, 20] on button "6" at bounding box center [1182, 24] width 64 height 47
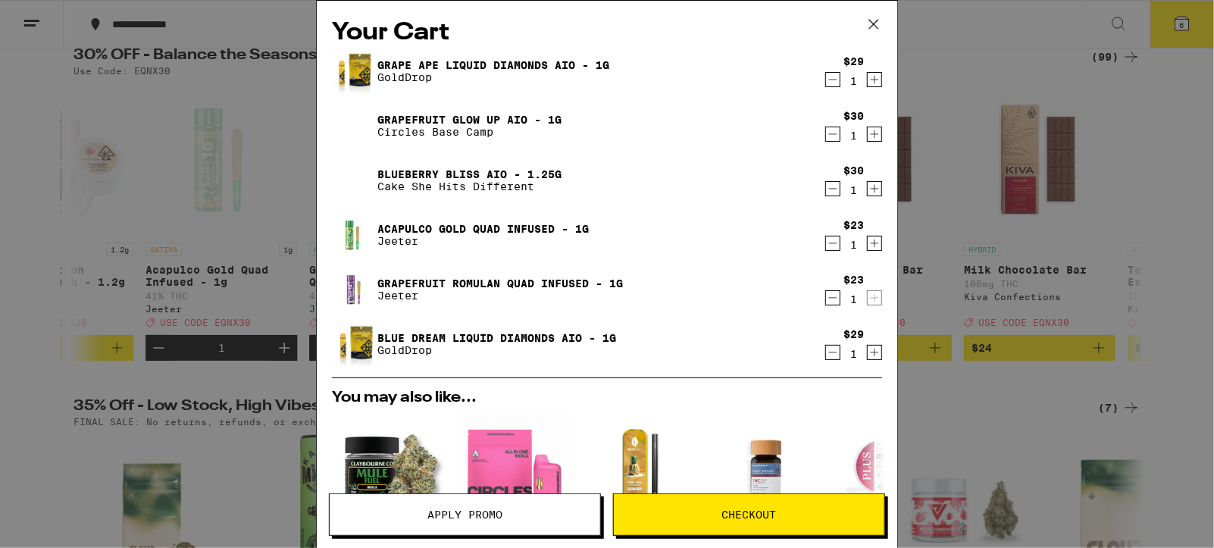
click at [475, 524] on button "Apply Promo" at bounding box center [465, 514] width 272 height 42
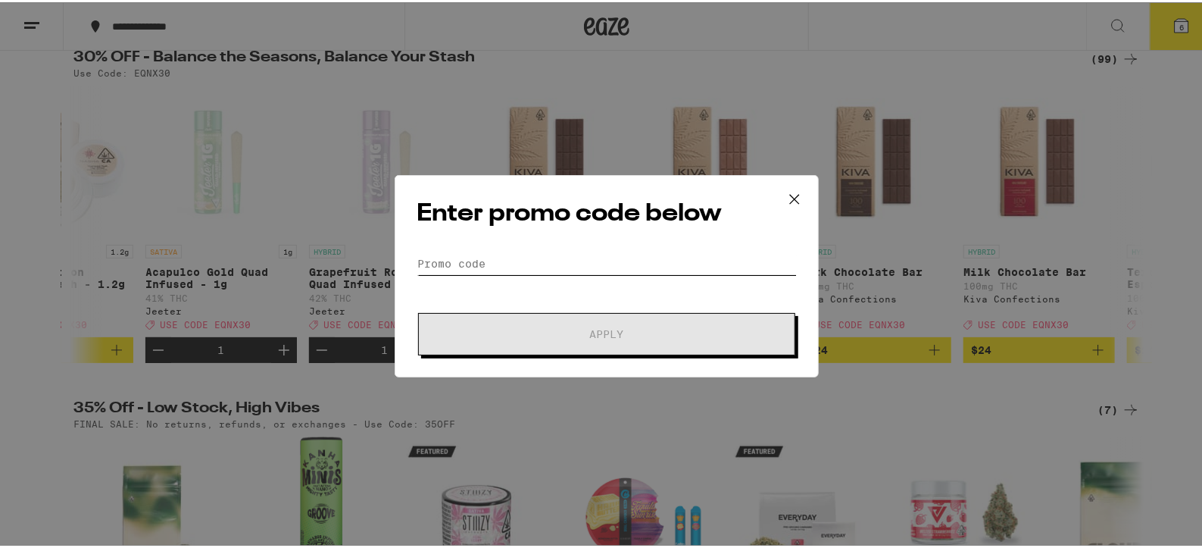
click at [422, 262] on input "Promo Code" at bounding box center [607, 261] width 380 height 23
paste input "EQNX30"
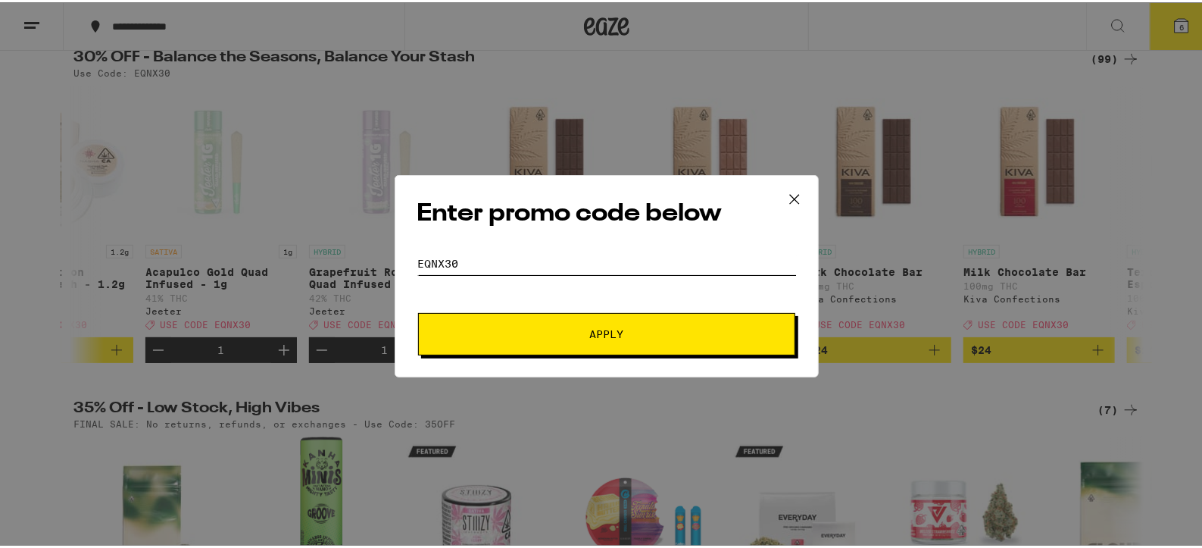
type input "EQNX30"
click at [591, 335] on span "Apply" at bounding box center [607, 332] width 34 height 11
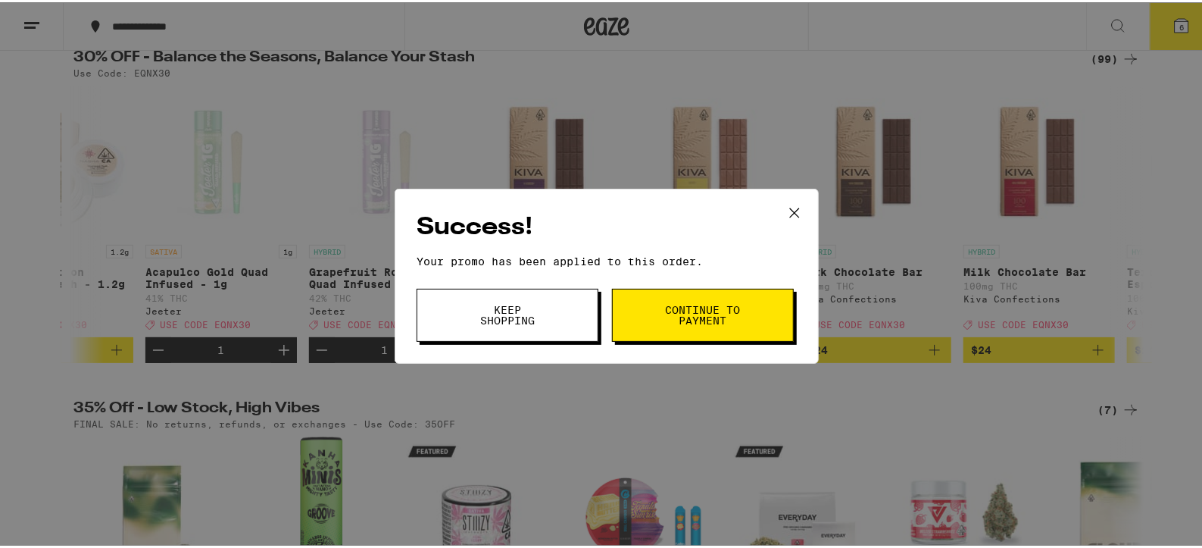
click at [692, 315] on span "Continue to payment" at bounding box center [702, 312] width 77 height 21
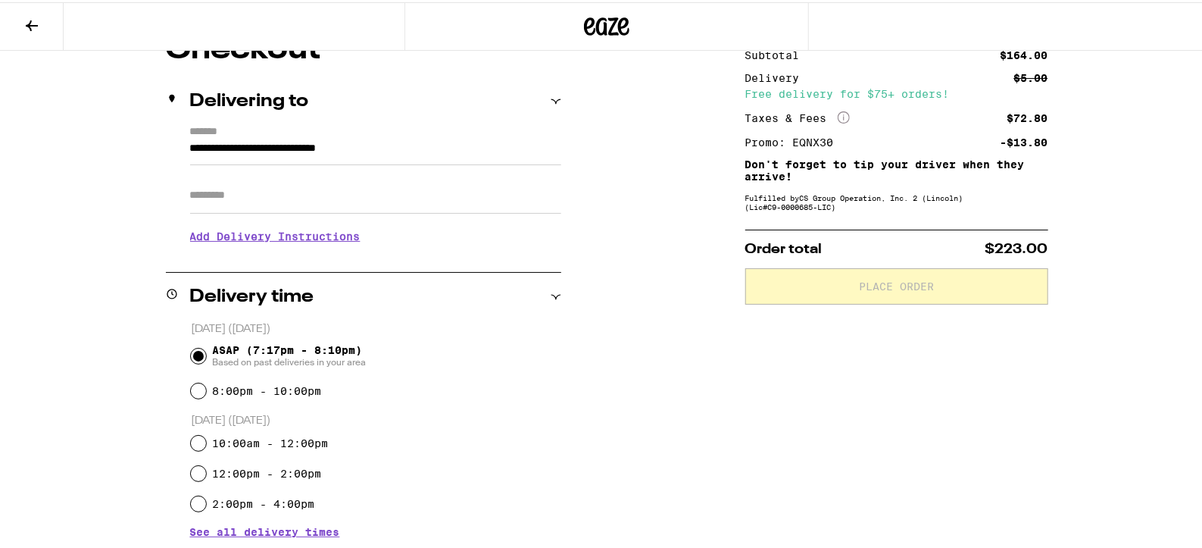
scroll to position [127, 0]
